Goal: Download file/media

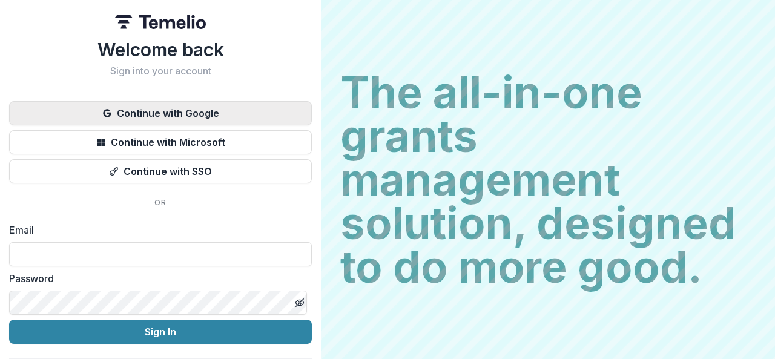
click at [179, 116] on button "Continue with Google" at bounding box center [160, 113] width 303 height 24
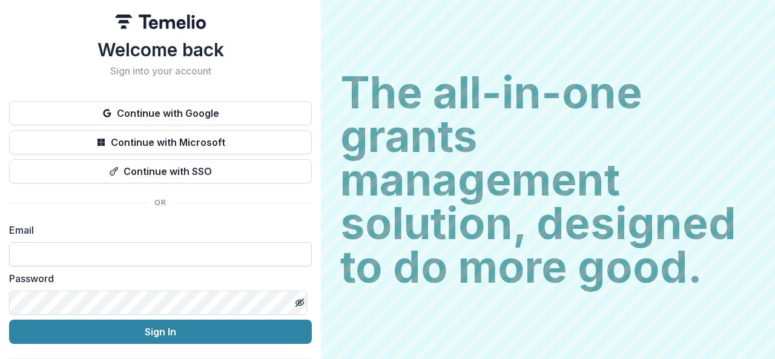
click at [114, 252] on input at bounding box center [160, 254] width 303 height 24
type input "**********"
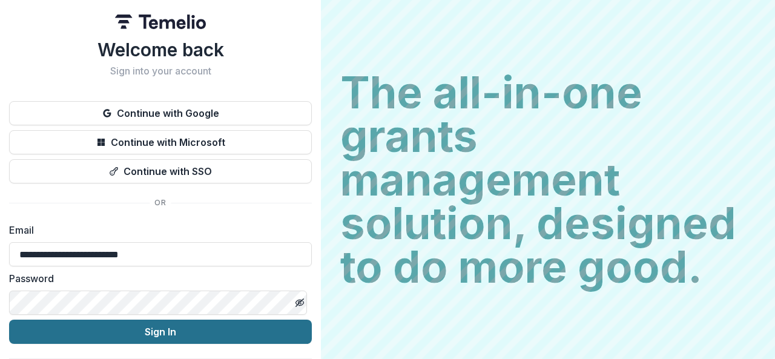
click at [144, 328] on button "Sign In" at bounding box center [160, 332] width 303 height 24
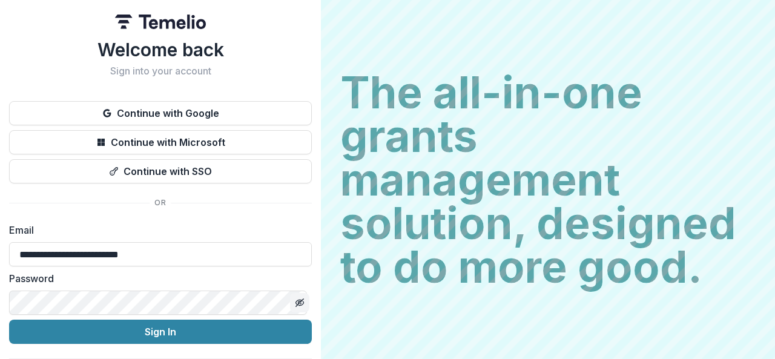
click at [295, 307] on icon "Toggle password visibility" at bounding box center [300, 303] width 10 height 10
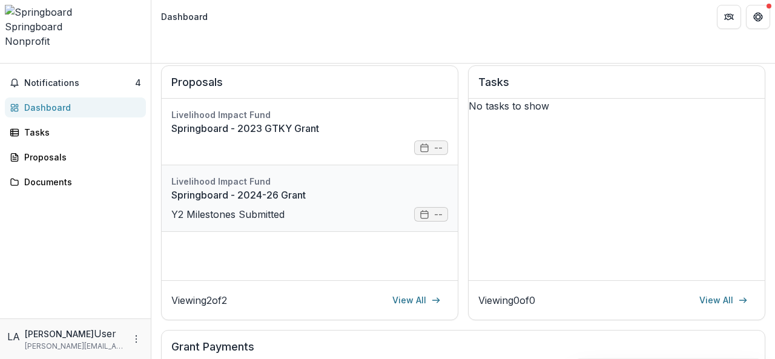
scroll to position [182, 0]
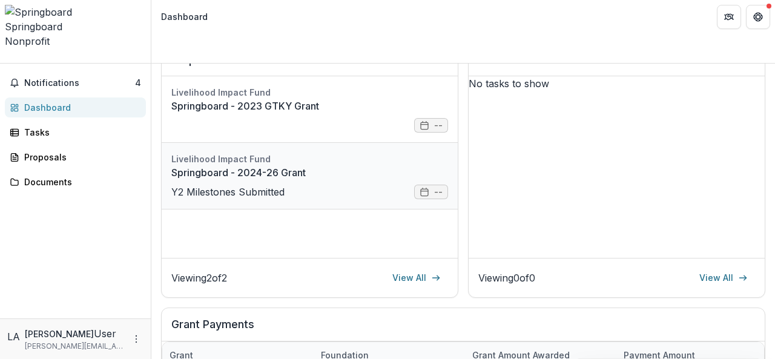
click at [248, 165] on link "Springboard - 2024-26 Grant" at bounding box center [309, 172] width 277 height 15
